Goal: Book appointment/travel/reservation

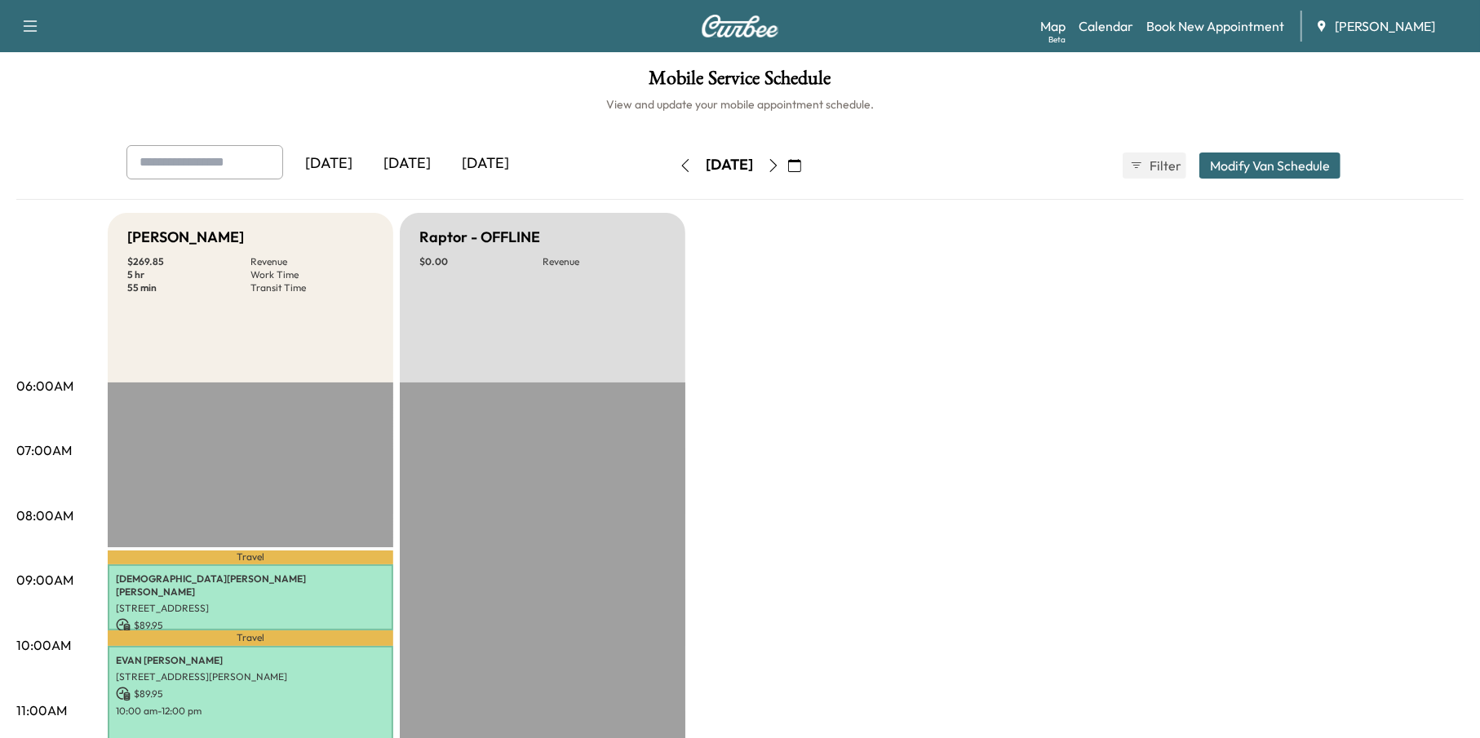
click at [801, 163] on icon "button" at bounding box center [794, 165] width 13 height 13
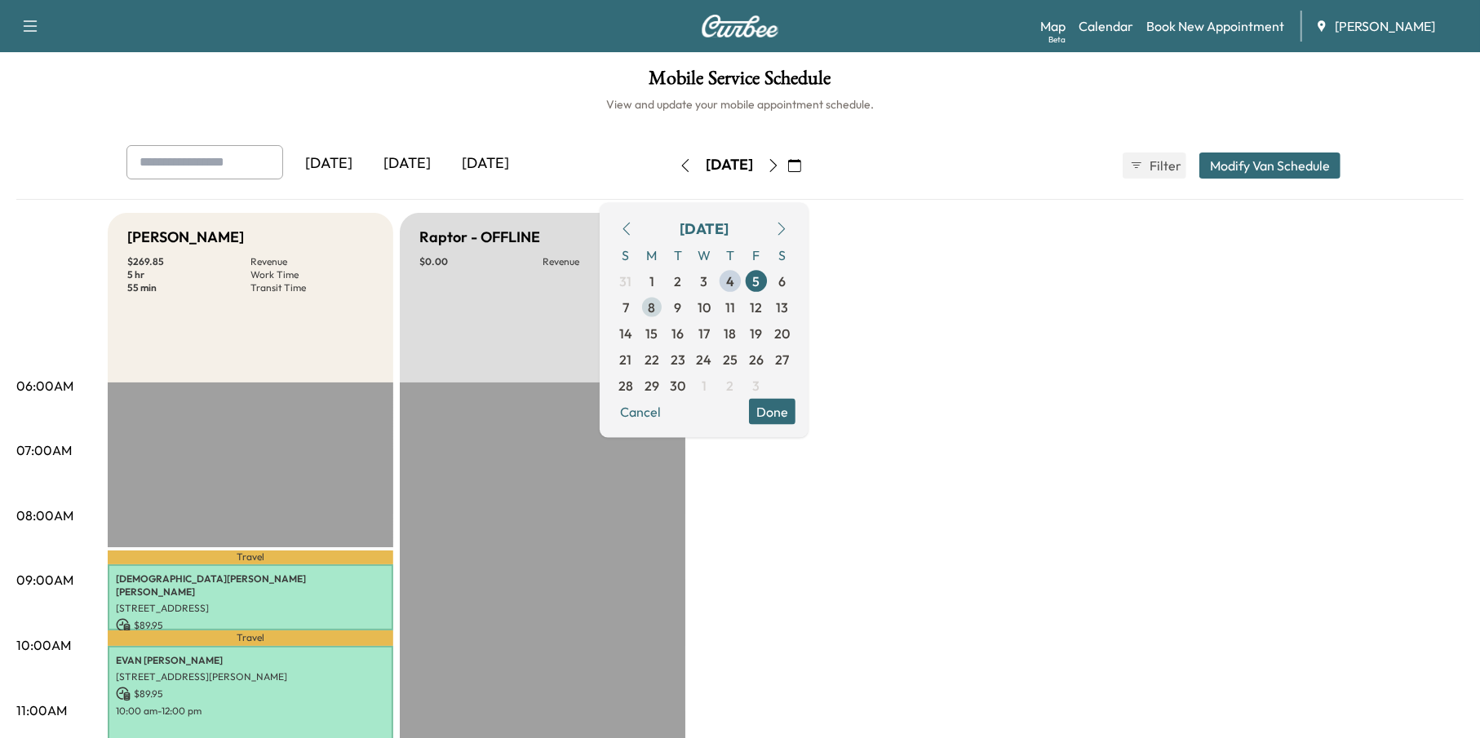
click at [665, 304] on span "8" at bounding box center [652, 307] width 26 height 26
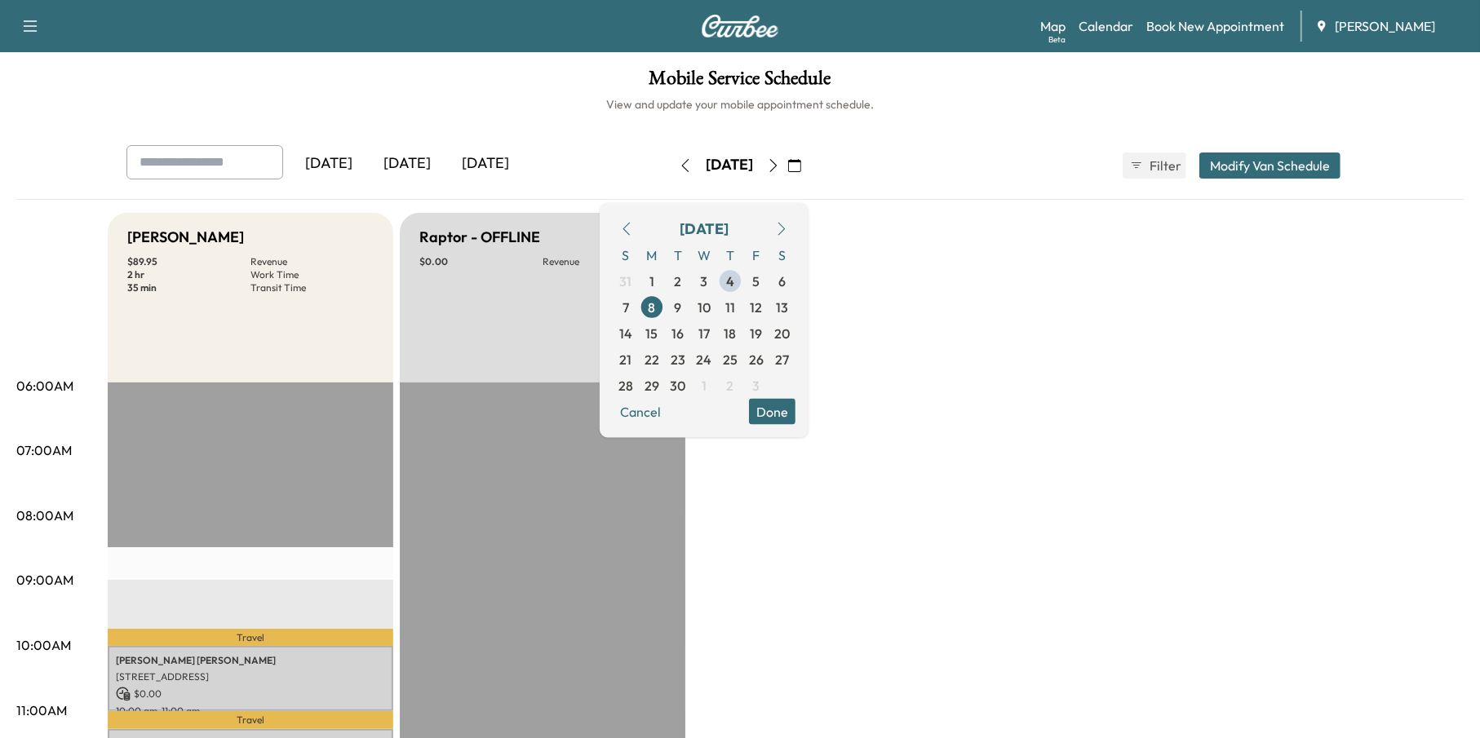
click at [589, 231] on div "Raptor - OFFLINE" at bounding box center [542, 237] width 246 height 23
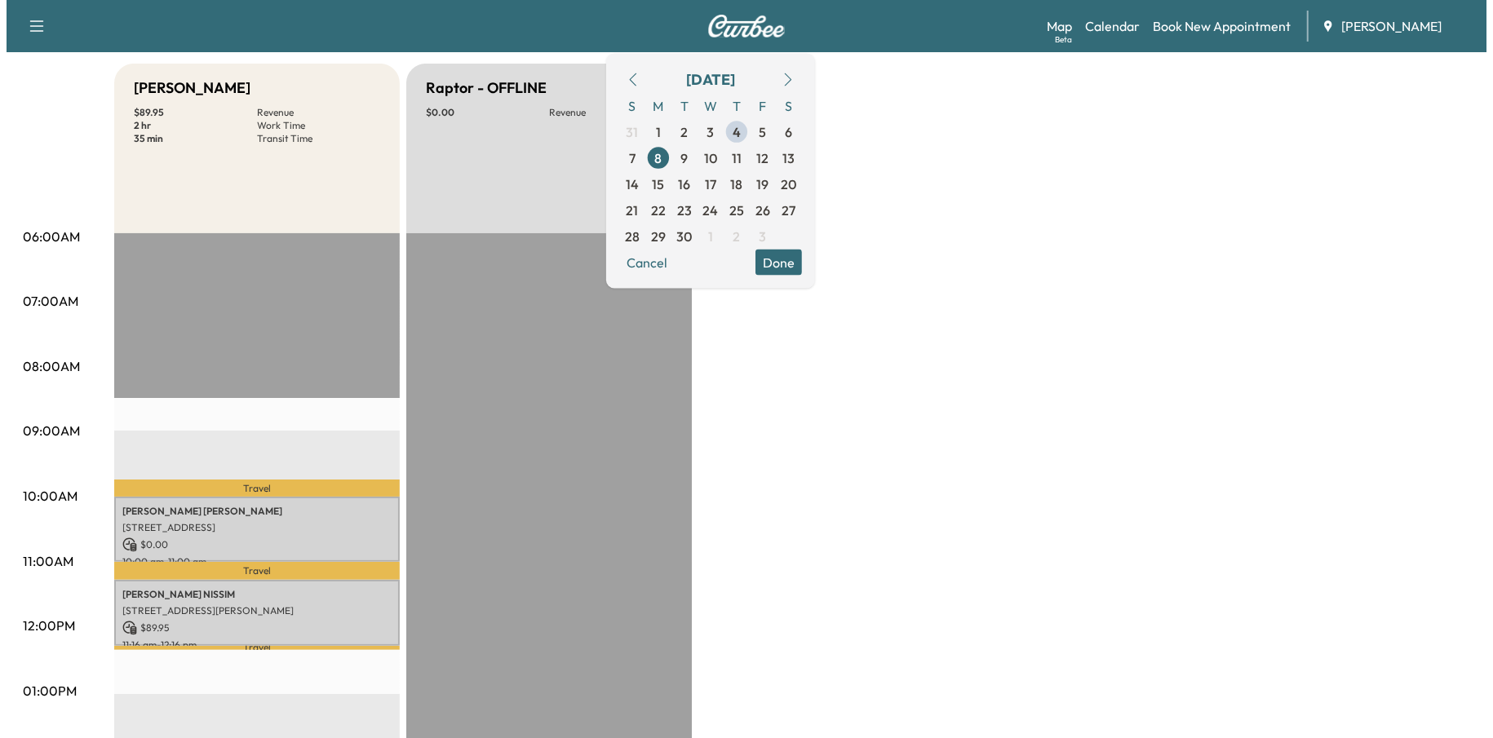
scroll to position [489, 0]
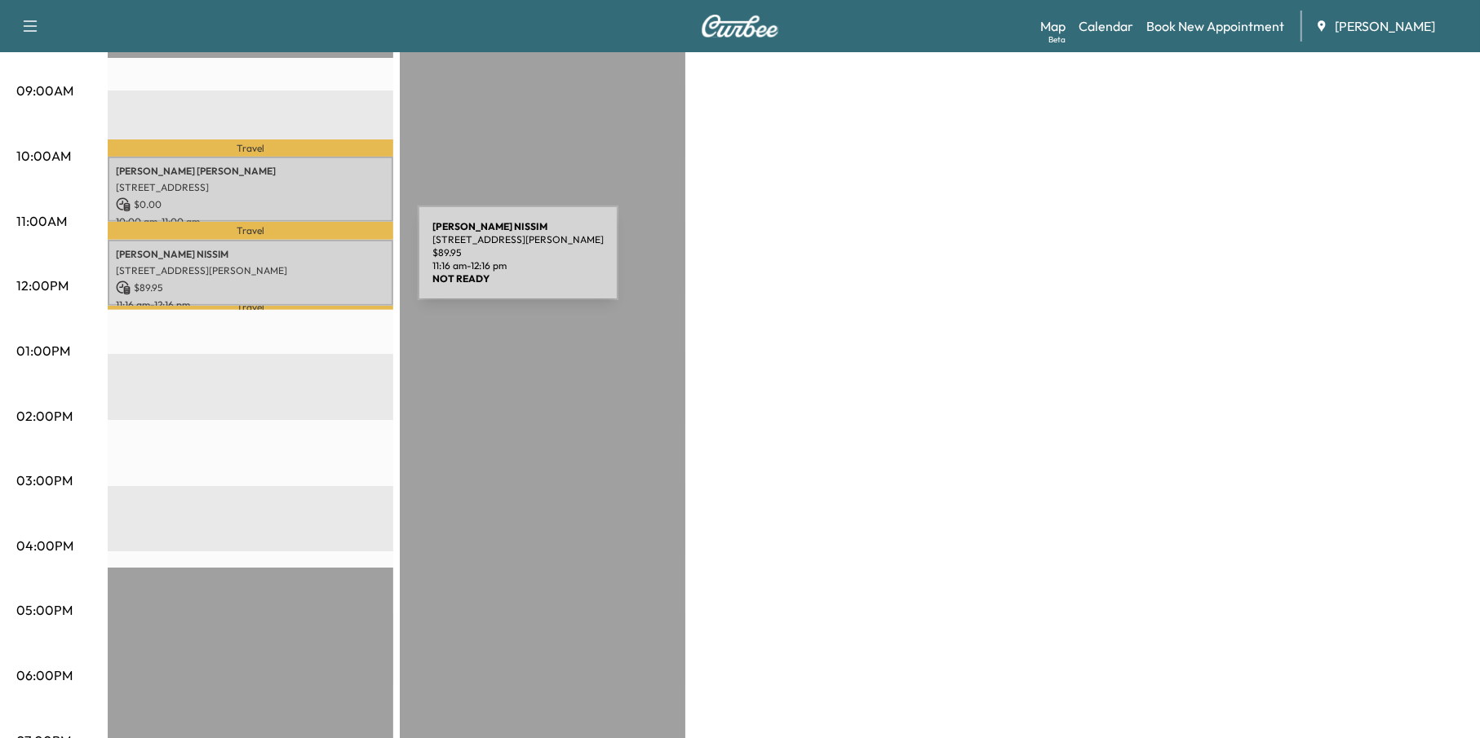
click at [295, 264] on p "[STREET_ADDRESS][PERSON_NAME]" at bounding box center [250, 270] width 269 height 13
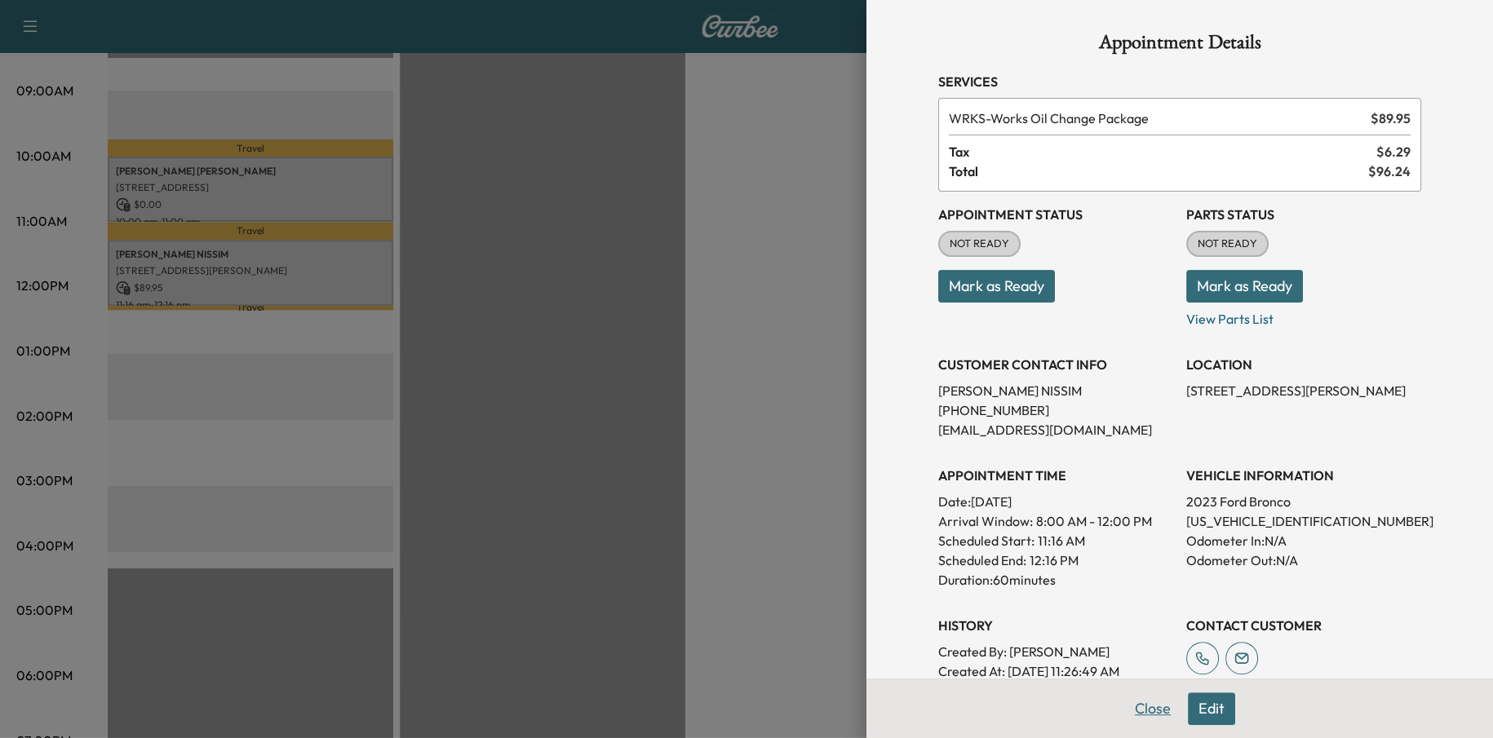
click at [1129, 710] on button "Close" at bounding box center [1152, 709] width 57 height 33
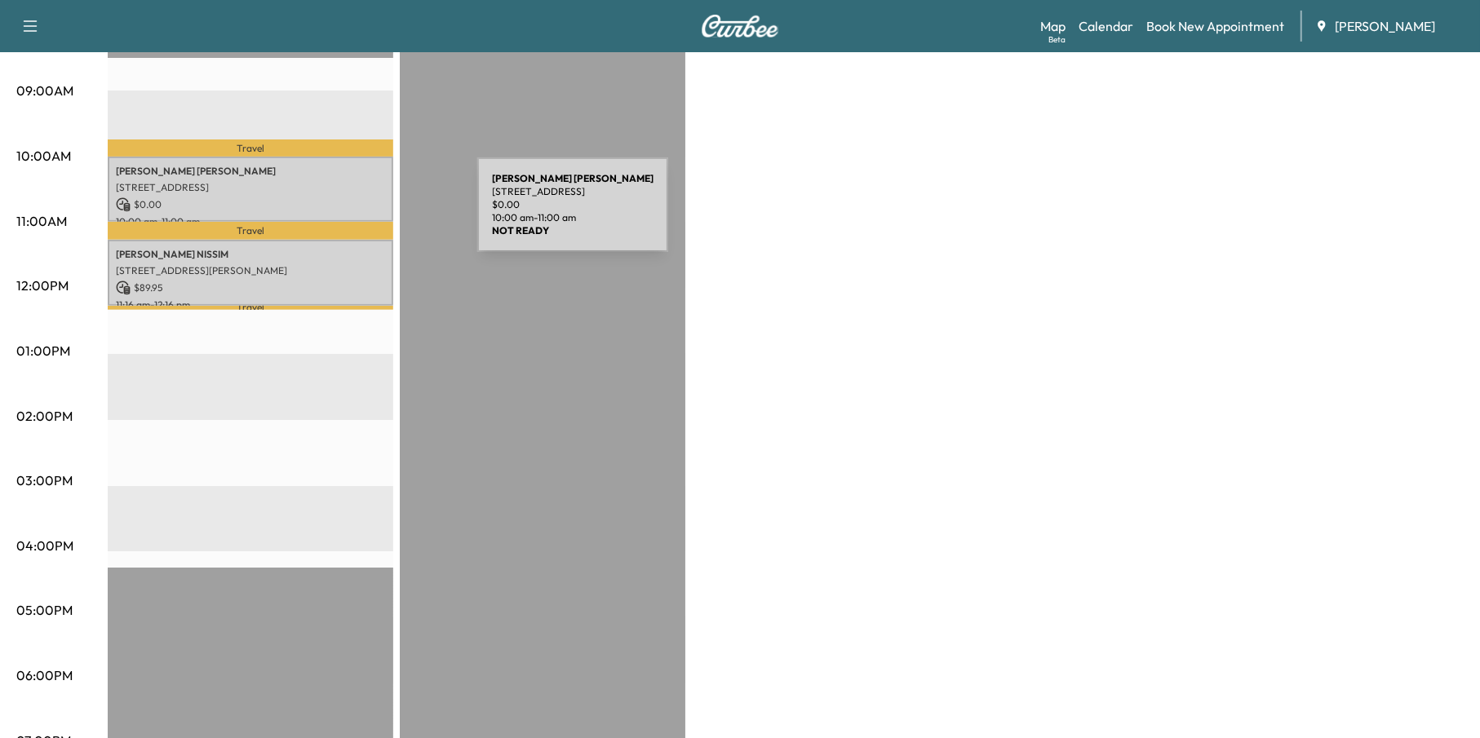
click at [354, 215] on p "10:00 am - 11:00 am" at bounding box center [250, 221] width 269 height 13
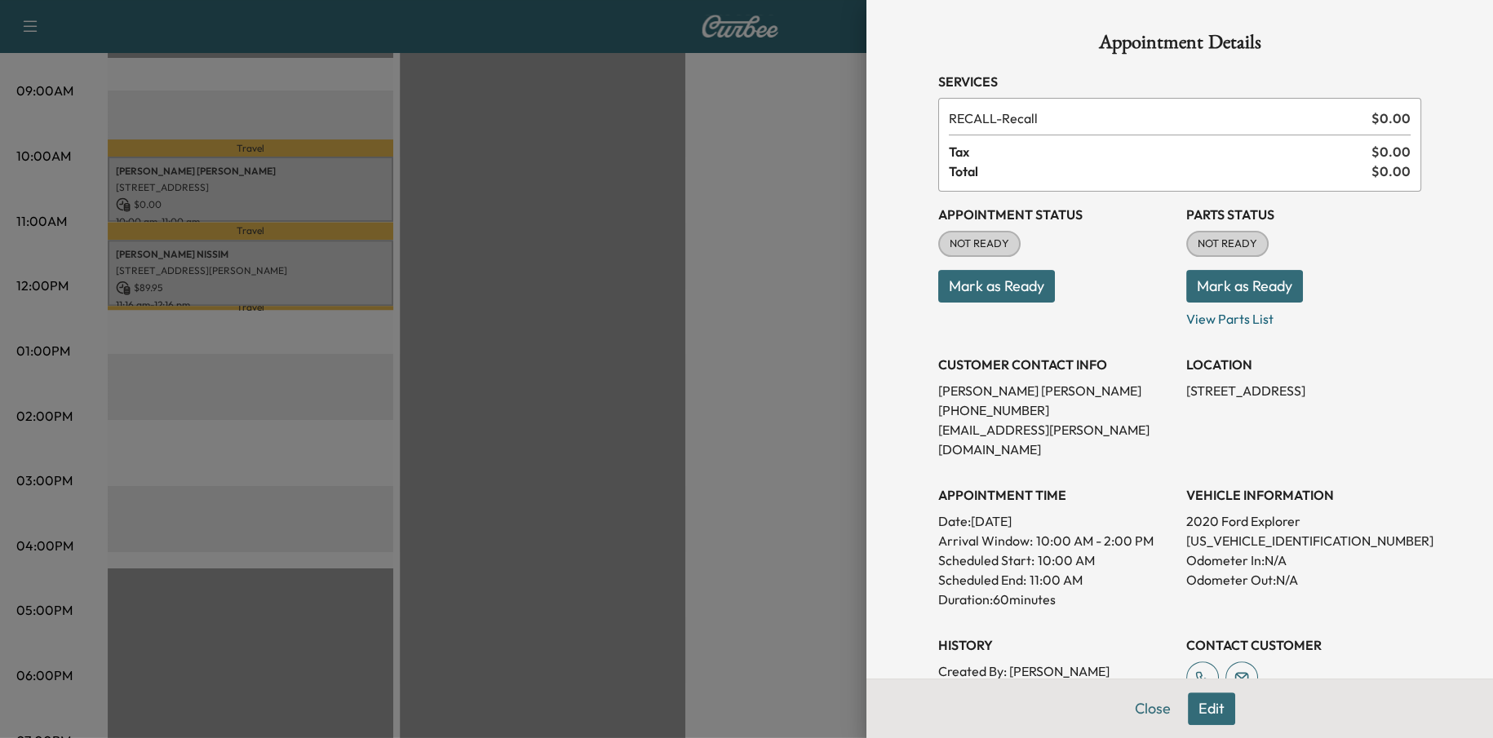
scroll to position [228, 0]
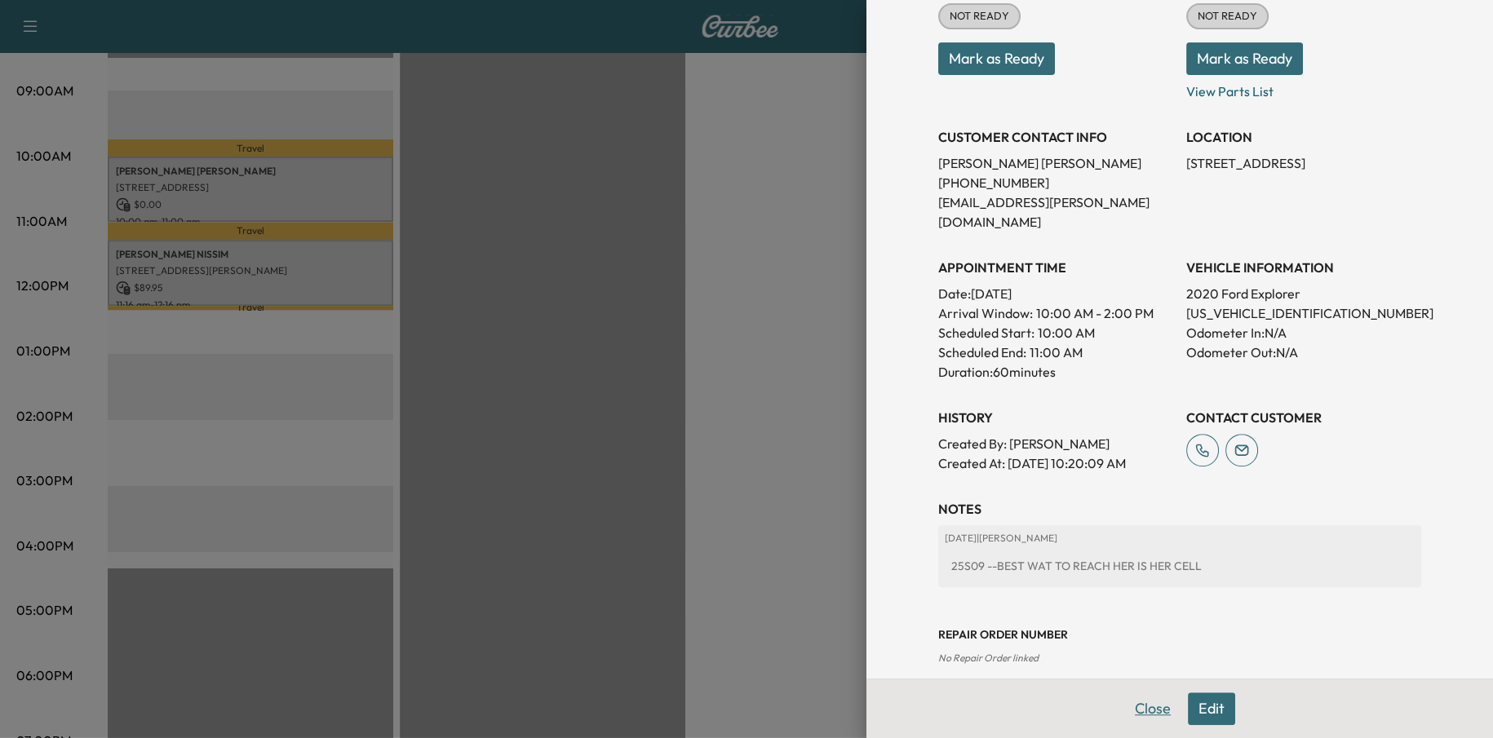
click at [1158, 696] on button "Close" at bounding box center [1152, 709] width 57 height 33
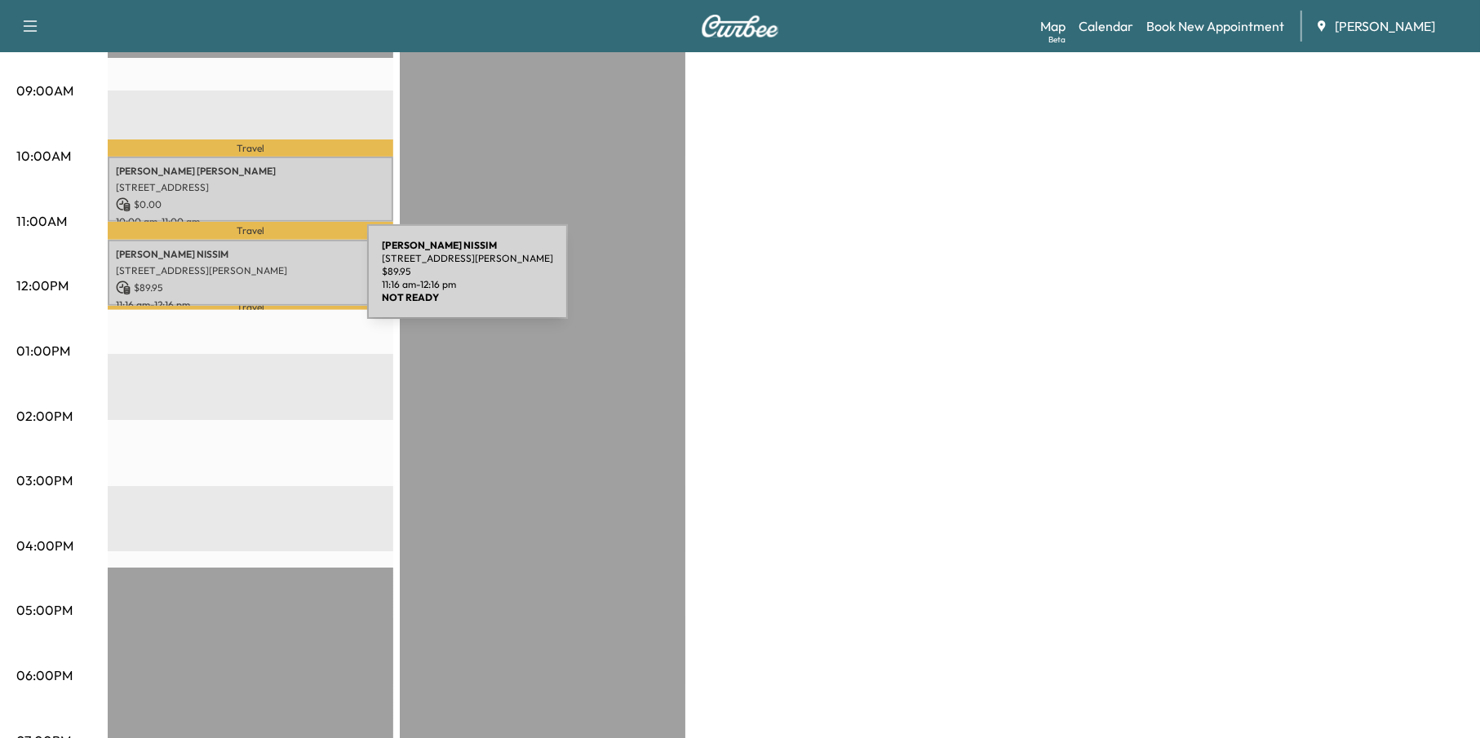
click at [245, 281] on p "$ 89.95" at bounding box center [250, 288] width 269 height 15
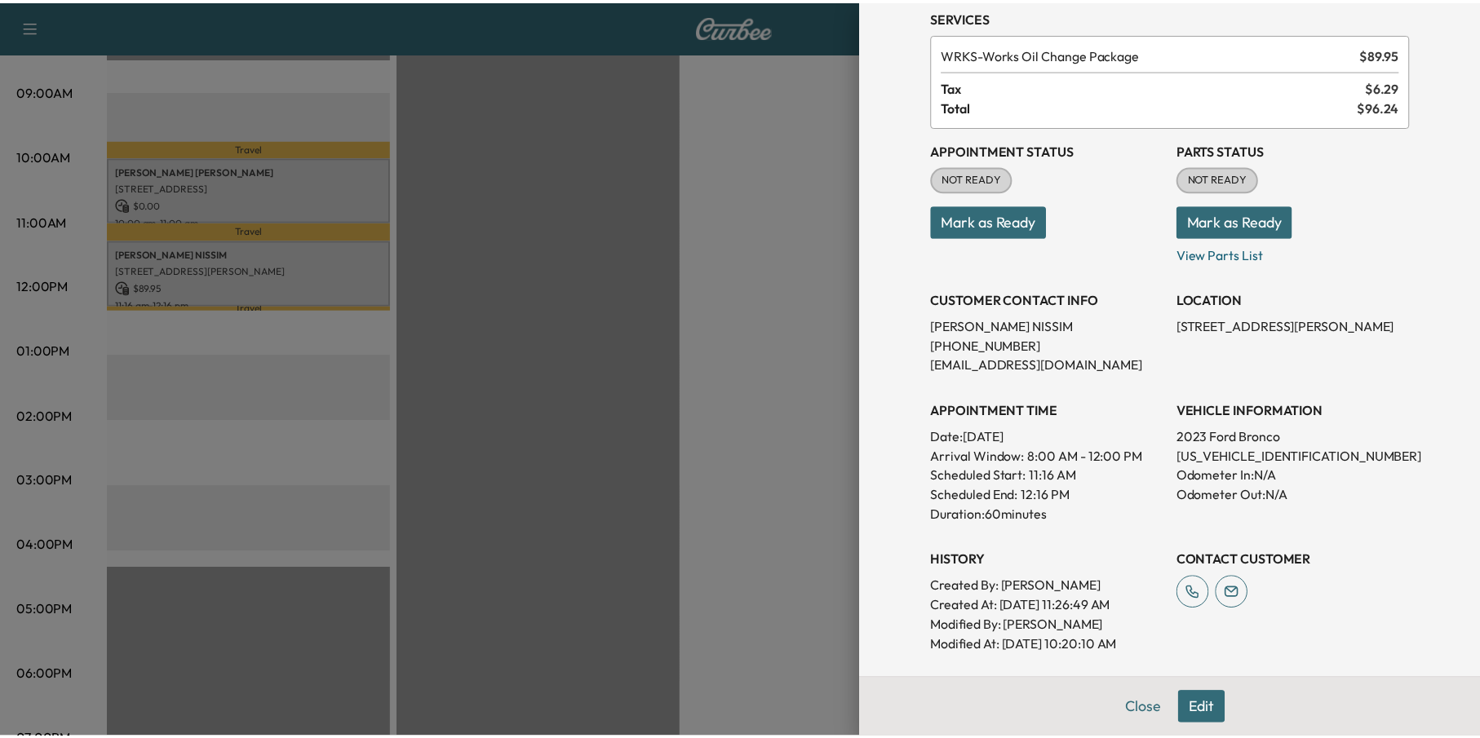
scroll to position [204, 0]
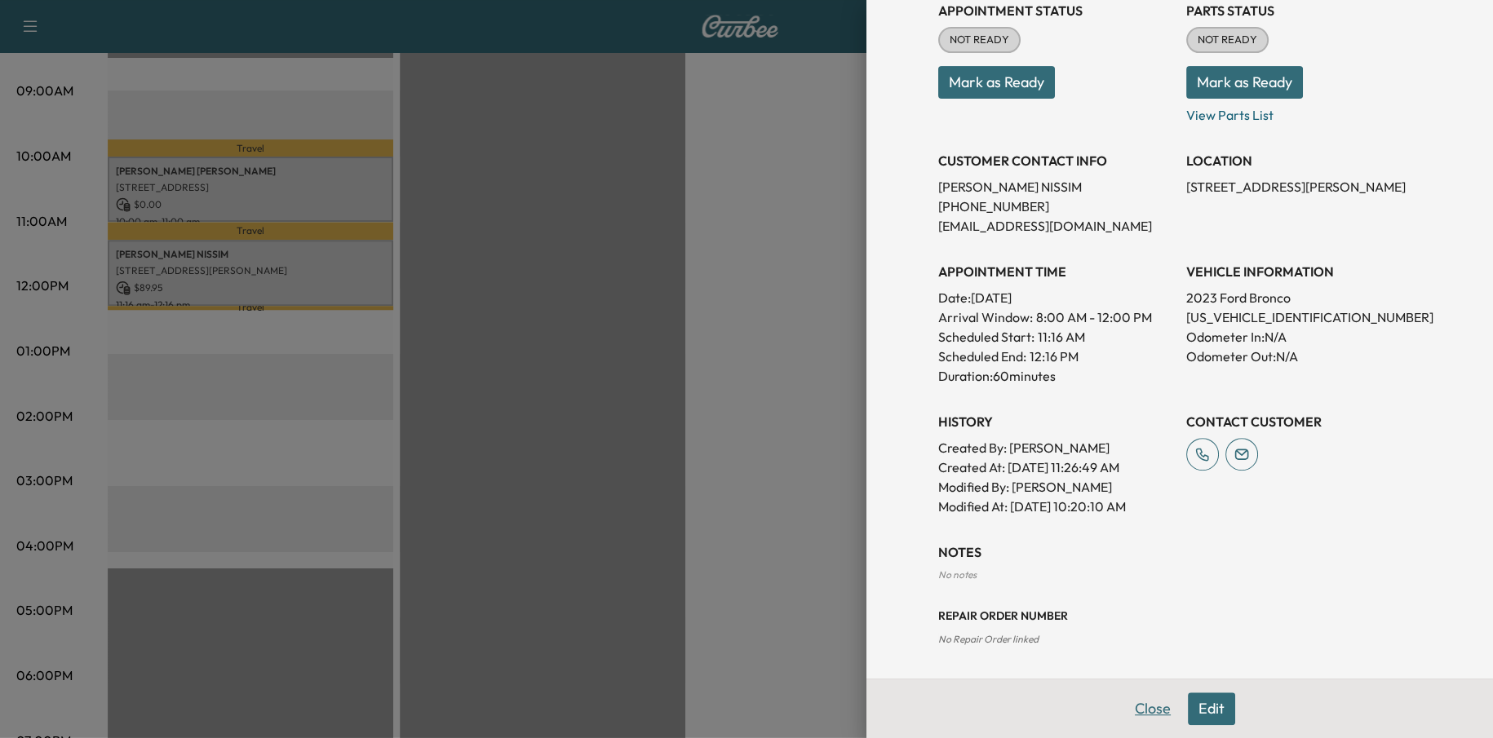
click at [1149, 715] on button "Close" at bounding box center [1152, 709] width 57 height 33
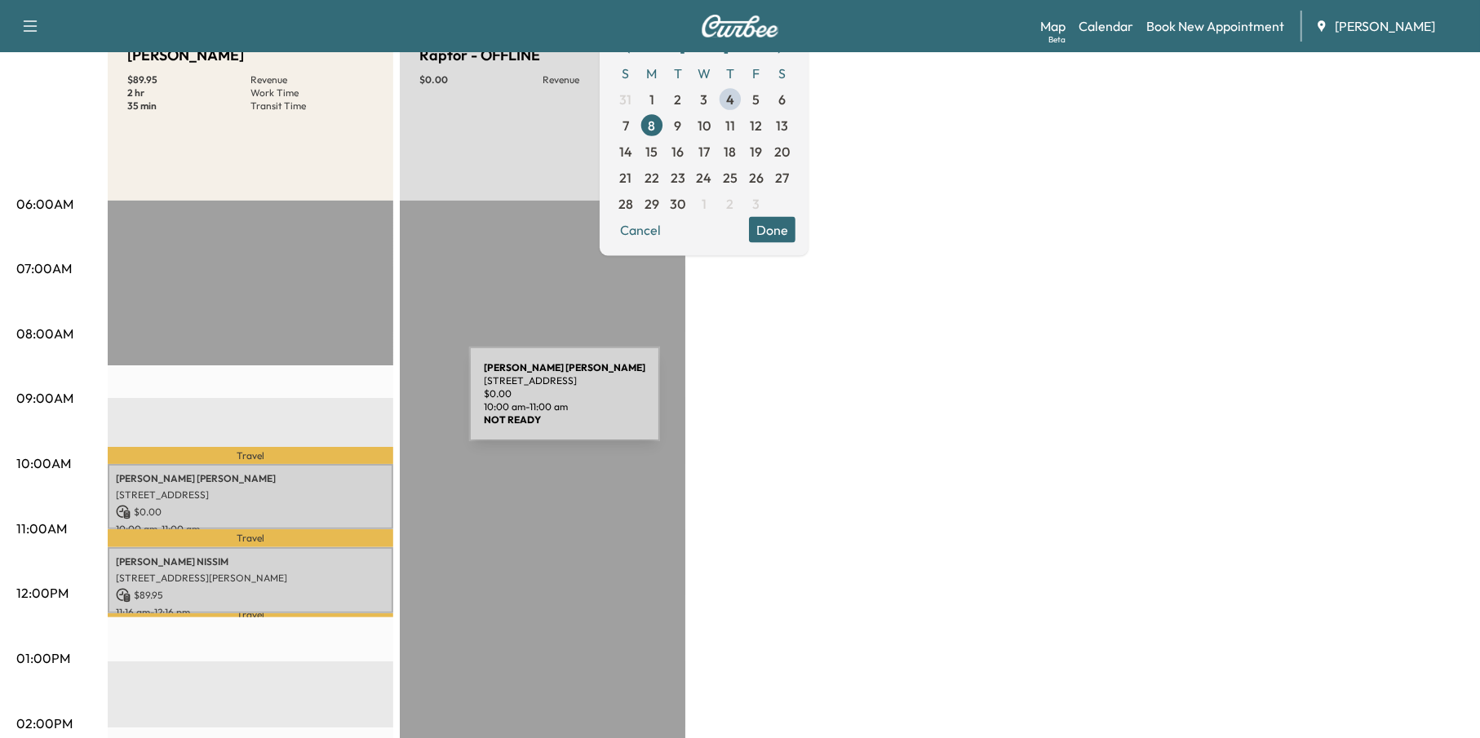
scroll to position [163, 0]
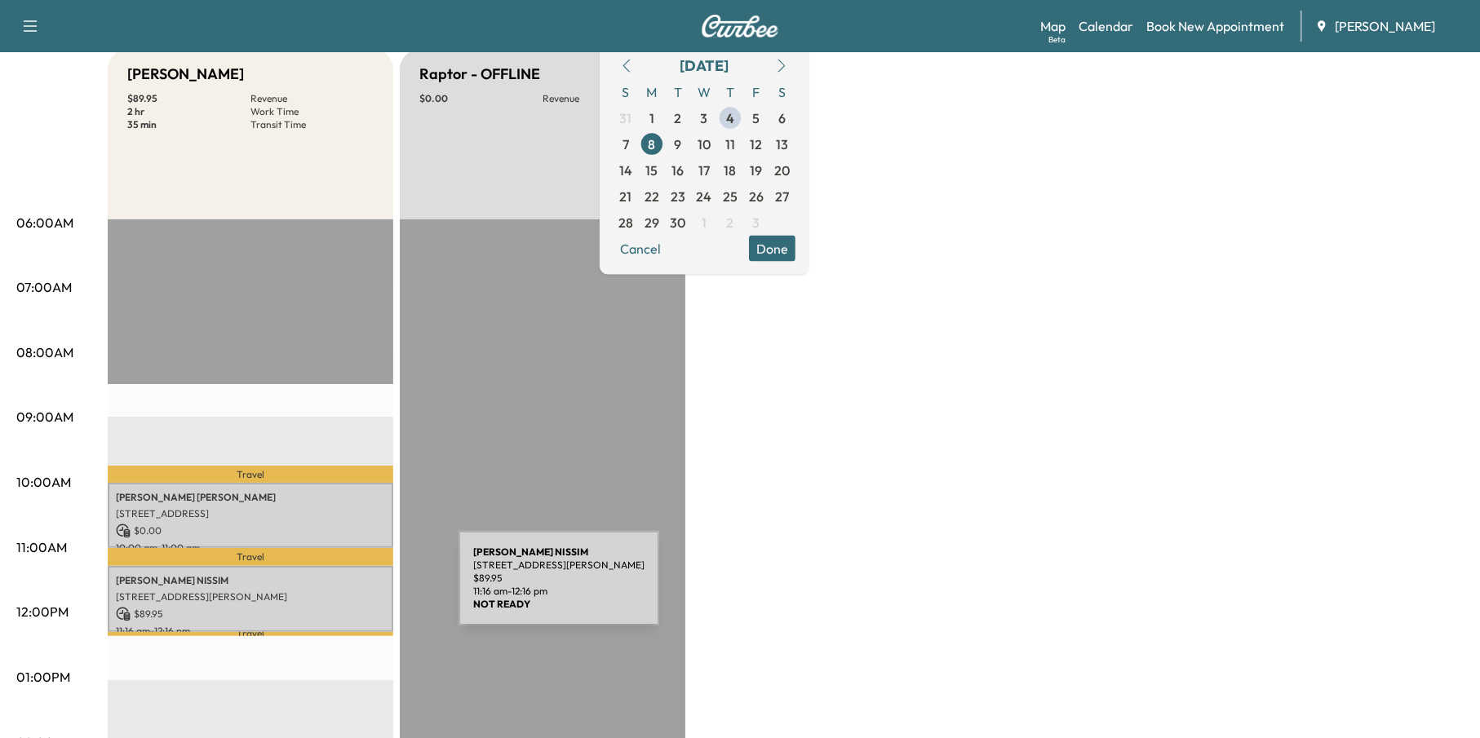
click at [336, 591] on p "[STREET_ADDRESS][PERSON_NAME]" at bounding box center [250, 597] width 269 height 13
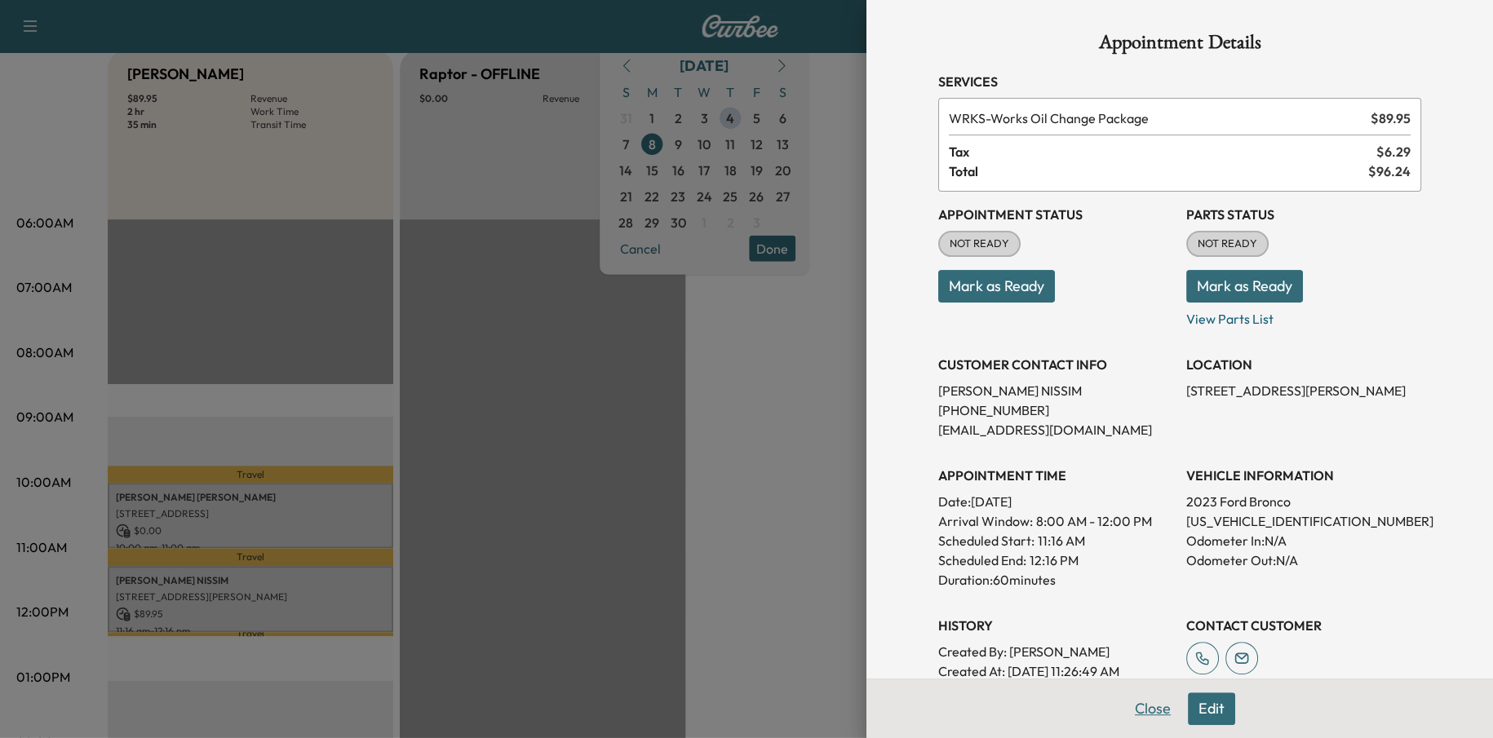
click at [1139, 701] on button "Close" at bounding box center [1152, 709] width 57 height 33
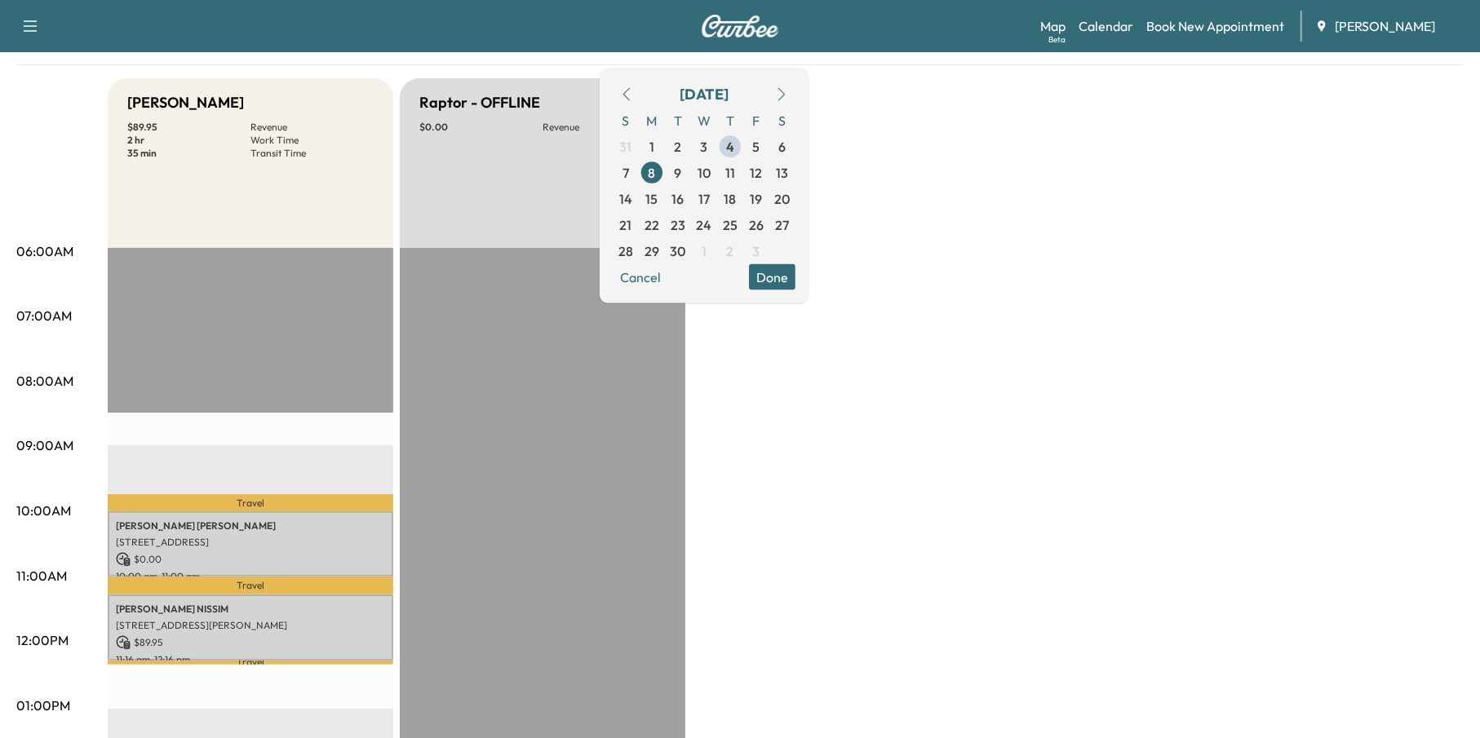
scroll to position [0, 0]
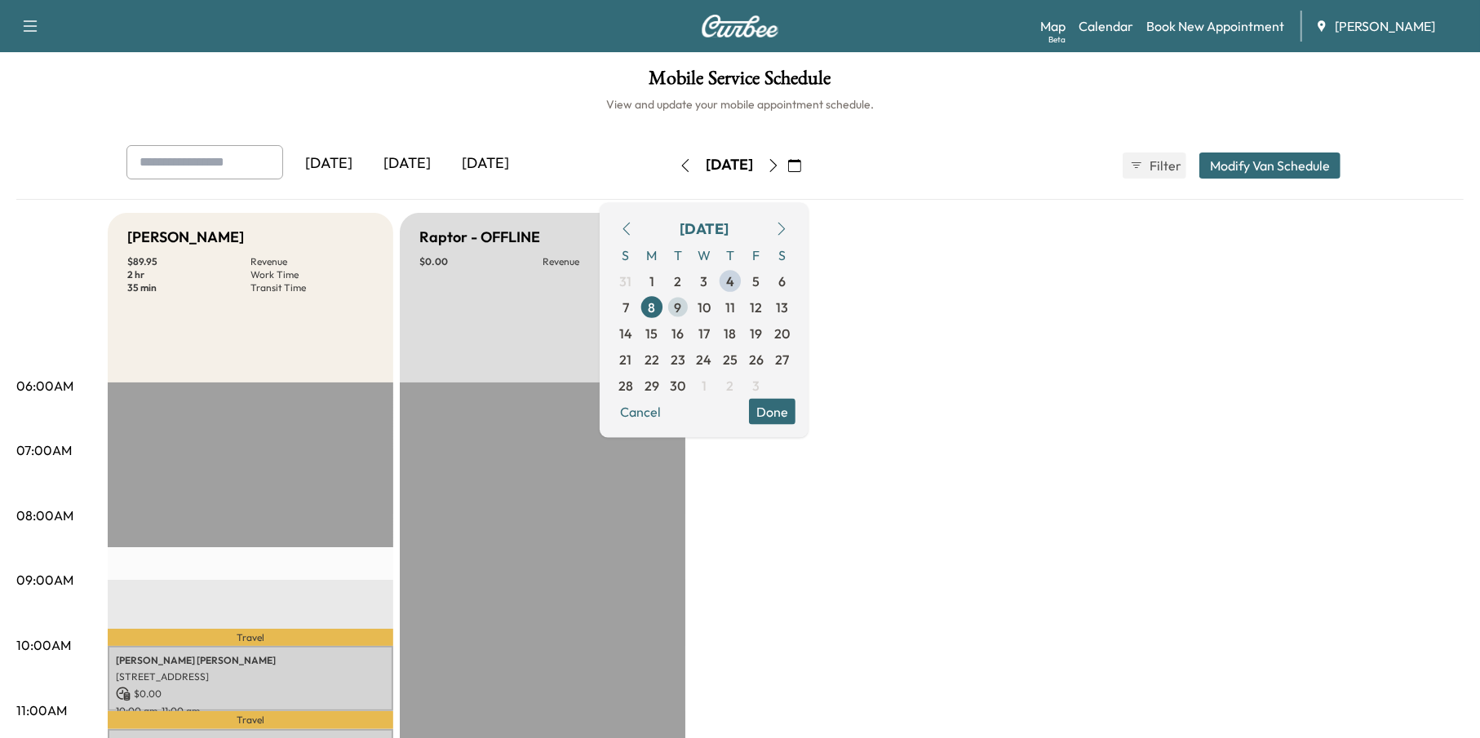
click at [691, 305] on span "9" at bounding box center [678, 307] width 26 height 26
